Goal: Task Accomplishment & Management: Complete application form

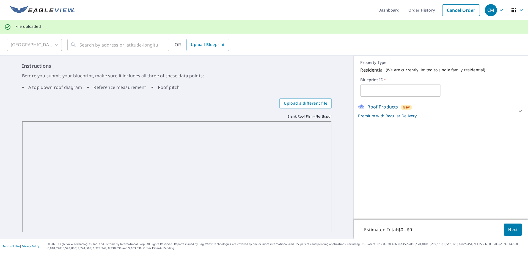
click at [509, 230] on span "Next" at bounding box center [512, 229] width 9 height 7
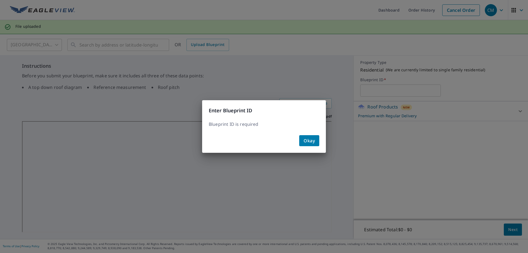
click at [246, 123] on p "Blueprint ID is required" at bounding box center [264, 124] width 110 height 7
click at [264, 125] on p "Blueprint ID is required" at bounding box center [264, 124] width 110 height 7
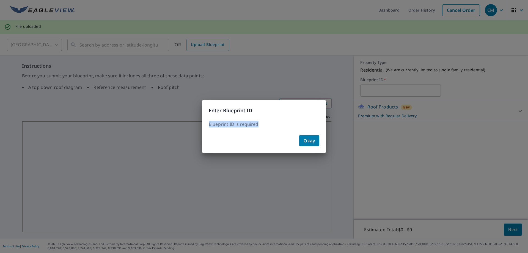
click at [309, 138] on span "Okay" at bounding box center [308, 141] width 11 height 8
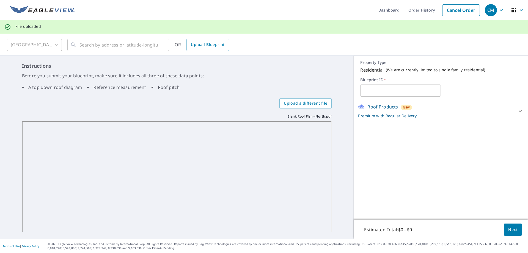
click at [377, 90] on input "text" at bounding box center [400, 90] width 81 height 15
type input "North Quad"
click at [390, 70] on p "( We are currently limited to single family residential )" at bounding box center [435, 69] width 99 height 5
click at [454, 5] on link "Cancel Order" at bounding box center [461, 10] width 38 height 12
